Goal: Transaction & Acquisition: Download file/media

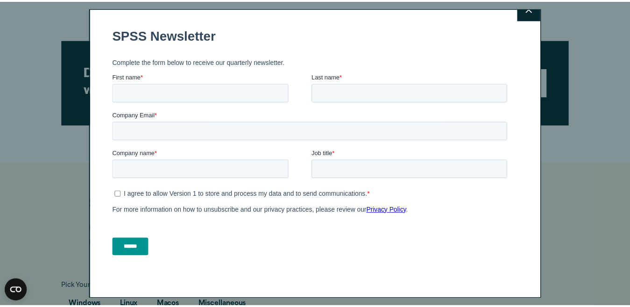
scroll to position [15, 0]
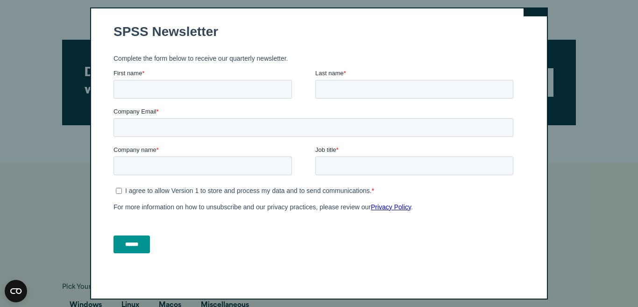
click at [526, 14] on button "Close" at bounding box center [534, 4] width 23 height 23
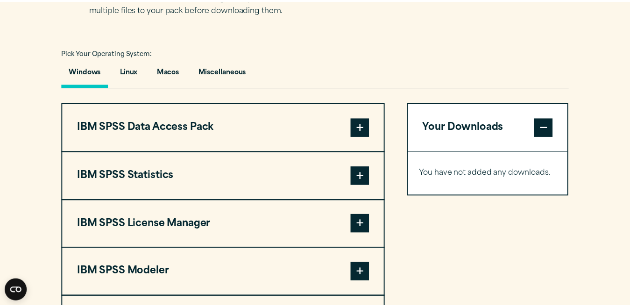
scroll to position [0, 0]
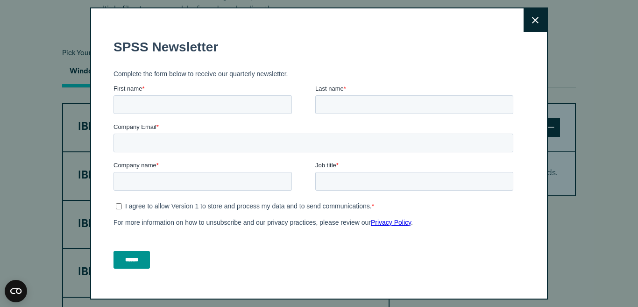
click at [532, 20] on icon at bounding box center [535, 20] width 7 height 7
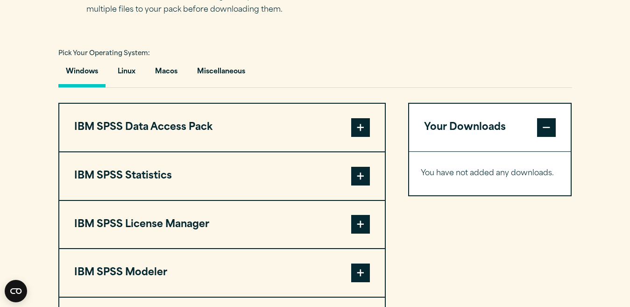
click at [362, 176] on span at bounding box center [360, 176] width 19 height 19
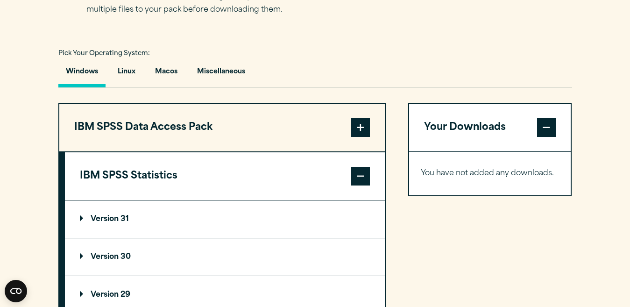
click at [100, 218] on p "Version 31" at bounding box center [104, 218] width 49 height 7
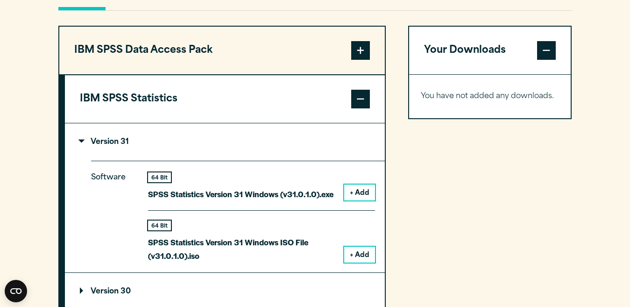
scroll to position [747, 0]
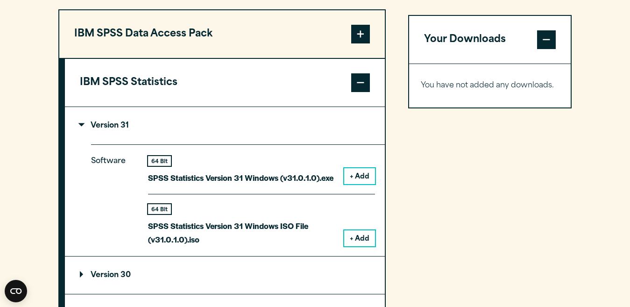
click at [364, 178] on button "+ Add" at bounding box center [359, 176] width 31 height 16
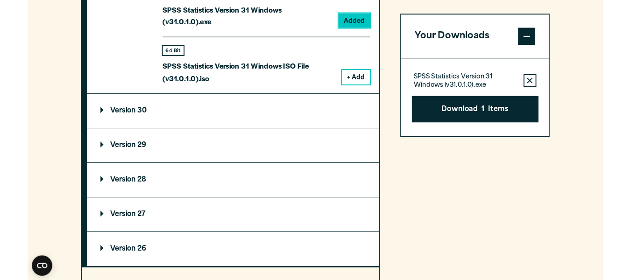
scroll to position [933, 0]
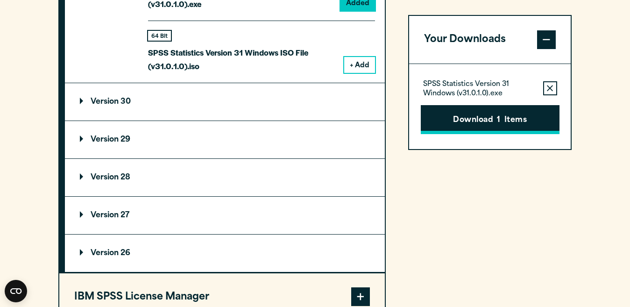
click at [485, 122] on button "Download 1 Items" at bounding box center [490, 119] width 139 height 29
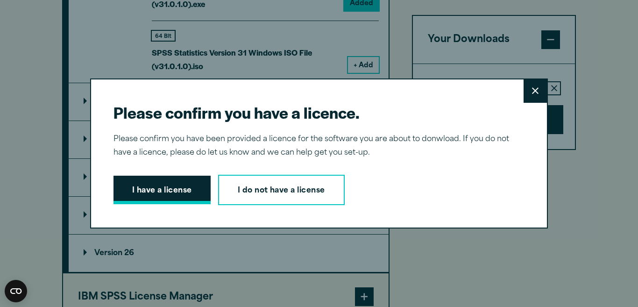
click at [153, 187] on button "I have a license" at bounding box center [161, 189] width 97 height 29
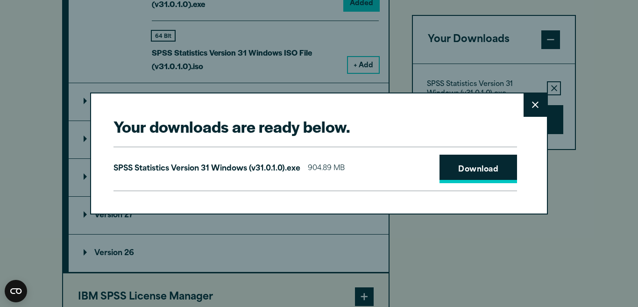
click at [480, 174] on link "Download" at bounding box center [477, 168] width 77 height 29
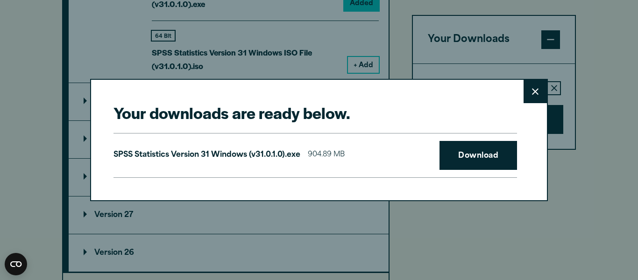
click at [533, 93] on icon at bounding box center [535, 91] width 7 height 7
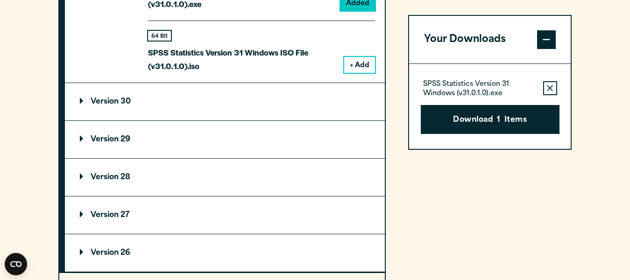
click at [146, 121] on summary "Version 29" at bounding box center [225, 139] width 320 height 37
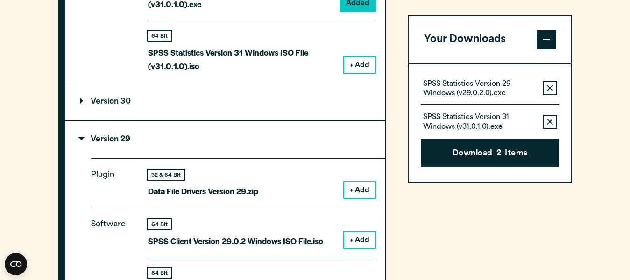
scroll to position [1587, 0]
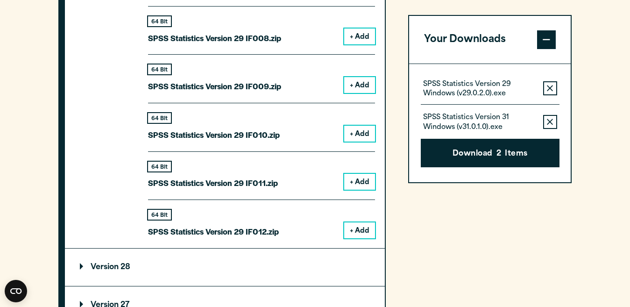
click at [550, 122] on icon "button" at bounding box center [550, 122] width 6 height 6
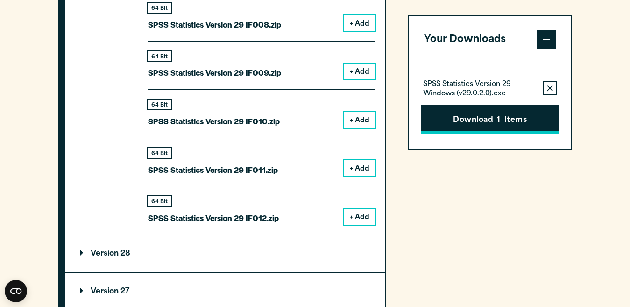
click at [479, 120] on button "Download 1 Items" at bounding box center [490, 119] width 139 height 29
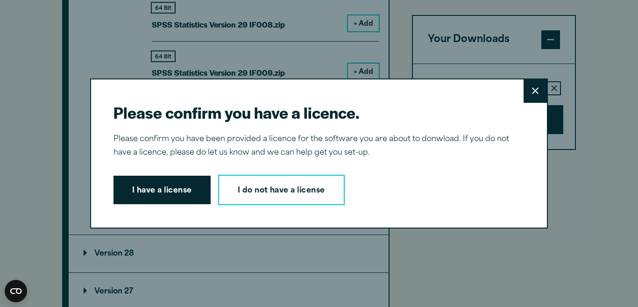
drag, startPoint x: 138, startPoint y: 187, endPoint x: 146, endPoint y: 192, distance: 9.8
click at [139, 188] on button "I have a license" at bounding box center [161, 189] width 97 height 29
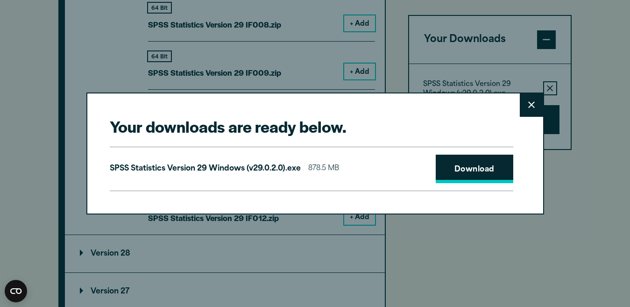
click at [475, 171] on link "Download" at bounding box center [473, 168] width 77 height 29
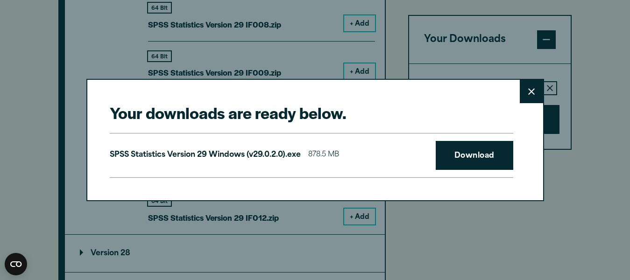
drag, startPoint x: 0, startPoint y: 274, endPoint x: 145, endPoint y: 255, distance: 146.5
click at [145, 255] on div "Your downloads are ready below. Close SPSS Statistics Version 29 Windows (v29.0…" at bounding box center [315, 140] width 630 height 280
